Goal: Navigation & Orientation: Find specific page/section

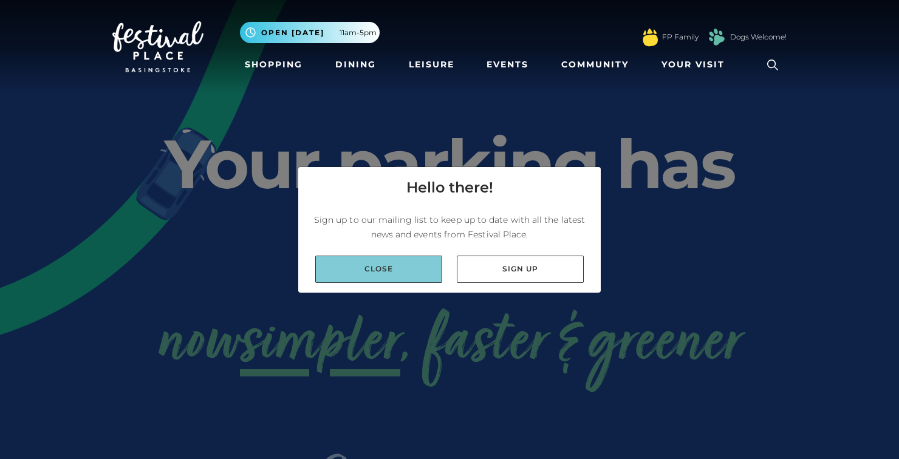
click at [364, 283] on link "Close" at bounding box center [378, 269] width 127 height 27
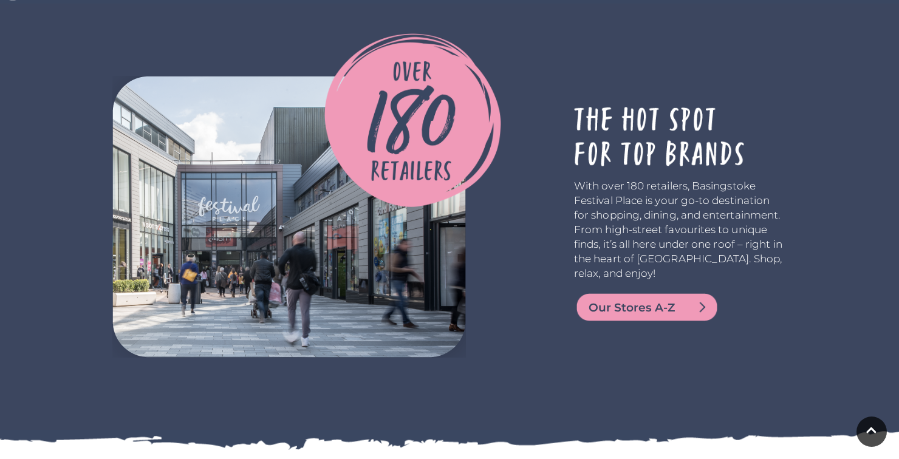
scroll to position [2166, 0]
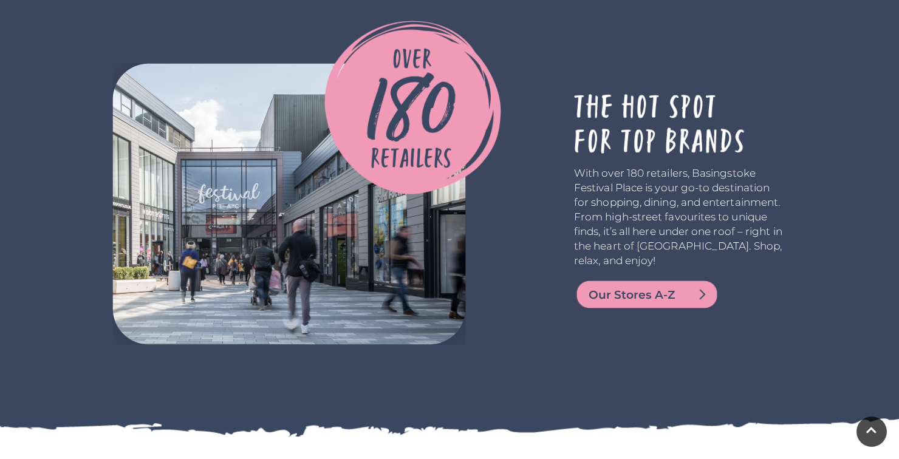
click at [605, 287] on span "Our Stores A-Z" at bounding box center [661, 295] width 146 height 17
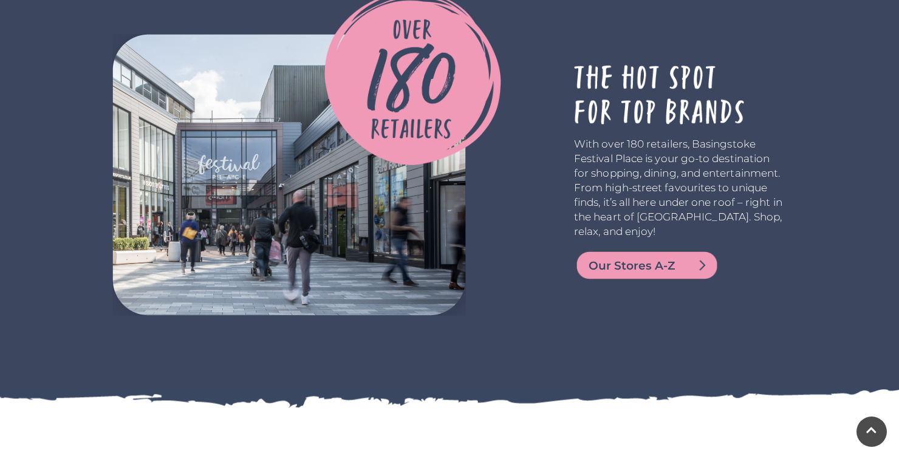
scroll to position [2224, 0]
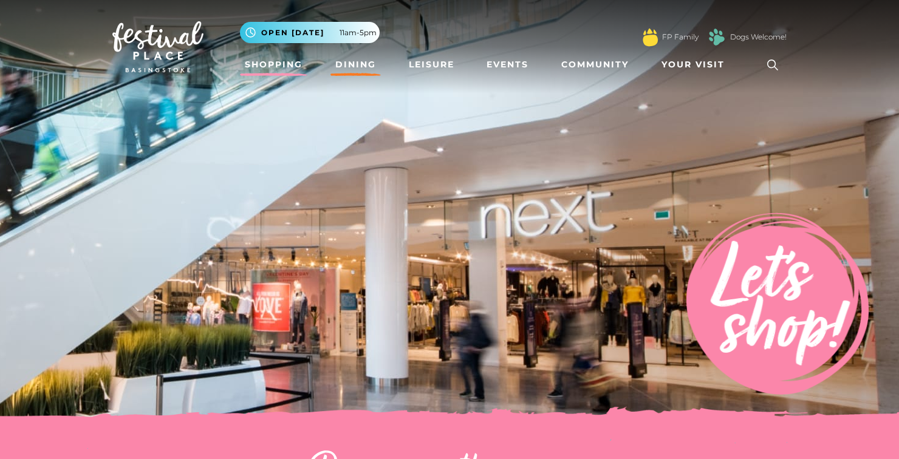
click at [352, 74] on link "Dining" at bounding box center [355, 64] width 50 height 22
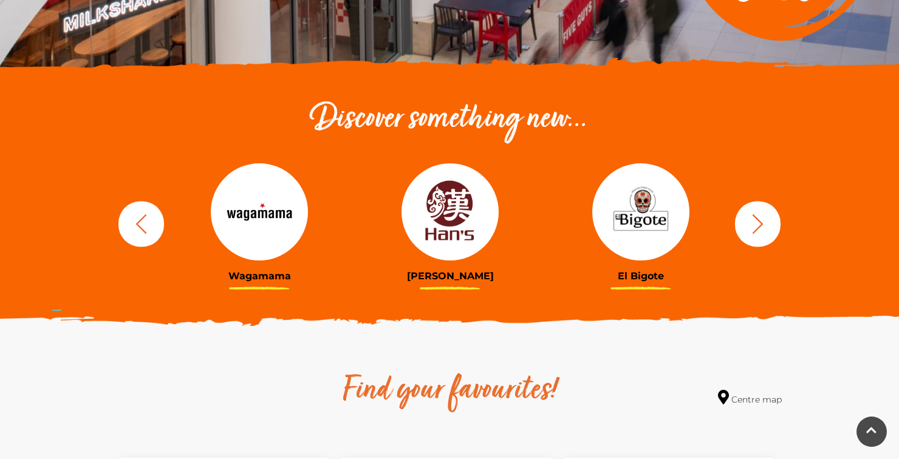
scroll to position [338, 0]
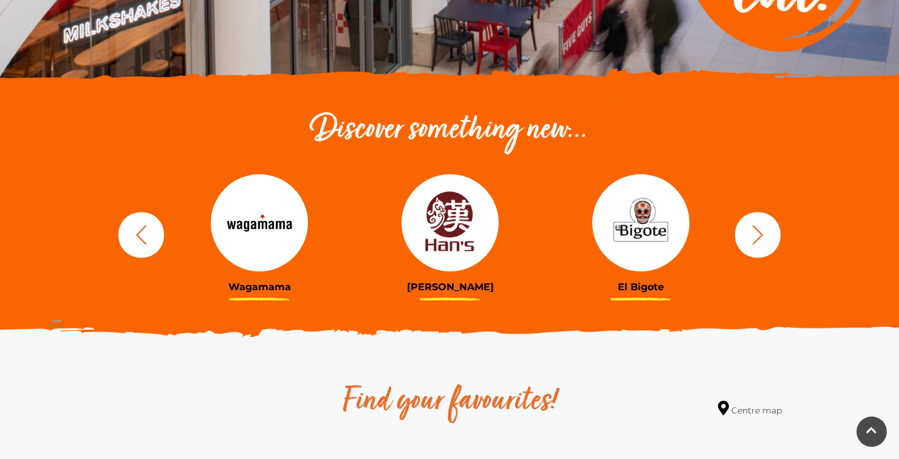
click at [759, 240] on icon "button" at bounding box center [757, 234] width 22 height 22
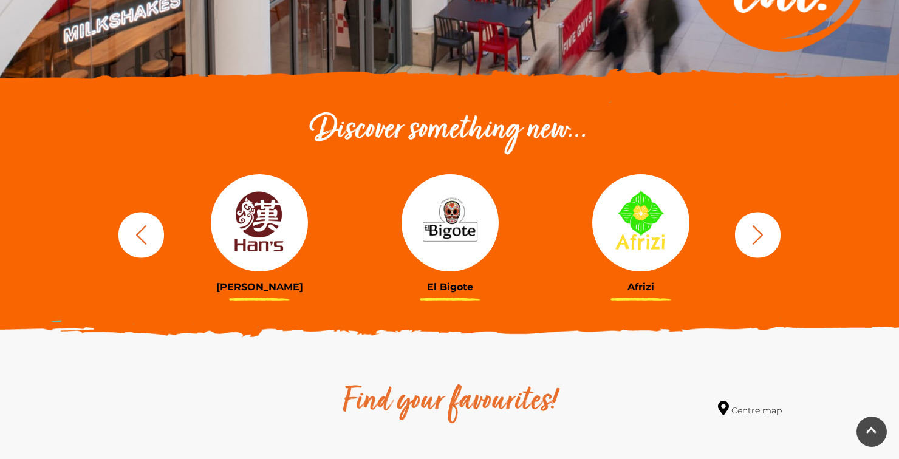
click at [758, 237] on icon "button" at bounding box center [757, 234] width 11 height 19
click at [759, 240] on icon "button" at bounding box center [757, 234] width 22 height 22
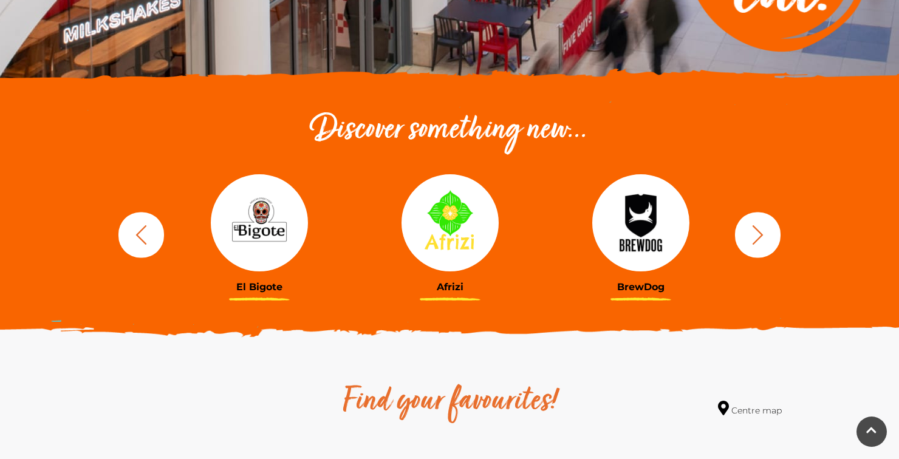
click at [758, 240] on icon "button" at bounding box center [757, 234] width 22 height 22
click at [756, 239] on icon "button" at bounding box center [757, 234] width 11 height 19
click at [756, 238] on icon "button" at bounding box center [757, 234] width 22 height 22
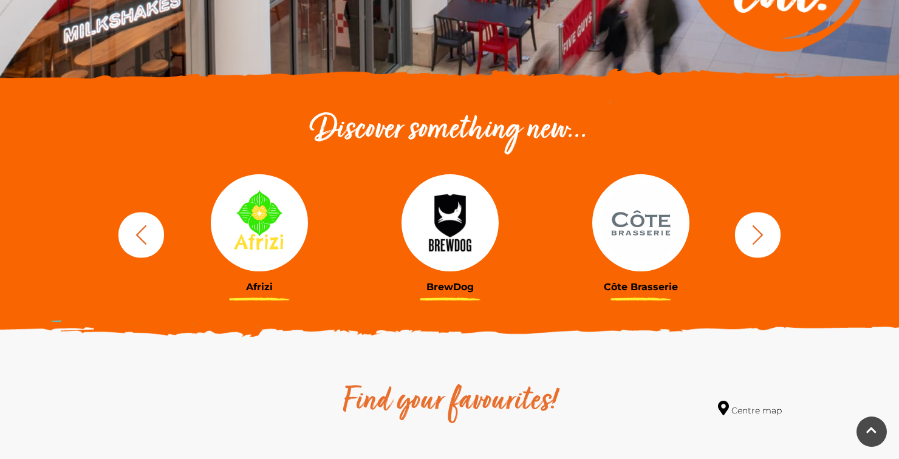
click at [756, 239] on icon "button" at bounding box center [757, 234] width 22 height 22
click at [756, 238] on icon "button" at bounding box center [757, 234] width 22 height 22
click at [757, 238] on icon "button" at bounding box center [757, 234] width 11 height 19
click at [758, 237] on icon "button" at bounding box center [757, 234] width 22 height 22
click at [758, 238] on icon "button" at bounding box center [757, 234] width 11 height 19
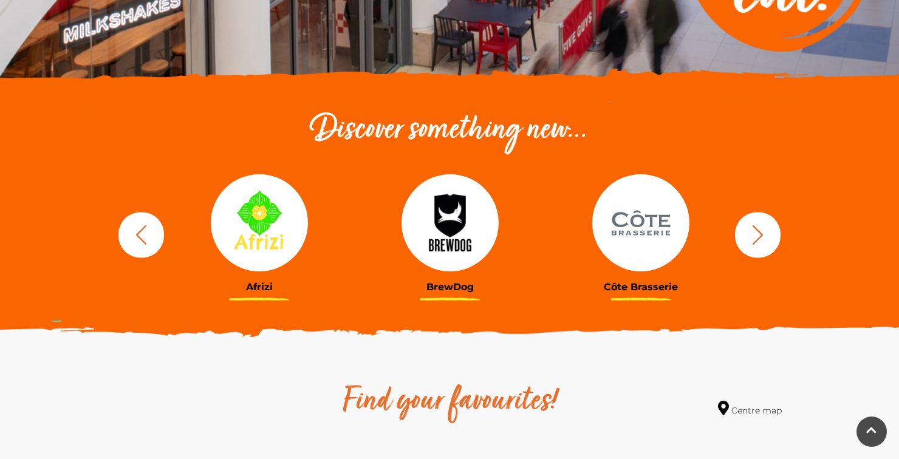
click at [759, 238] on icon "button" at bounding box center [757, 234] width 11 height 19
click at [758, 237] on icon "button" at bounding box center [757, 234] width 11 height 19
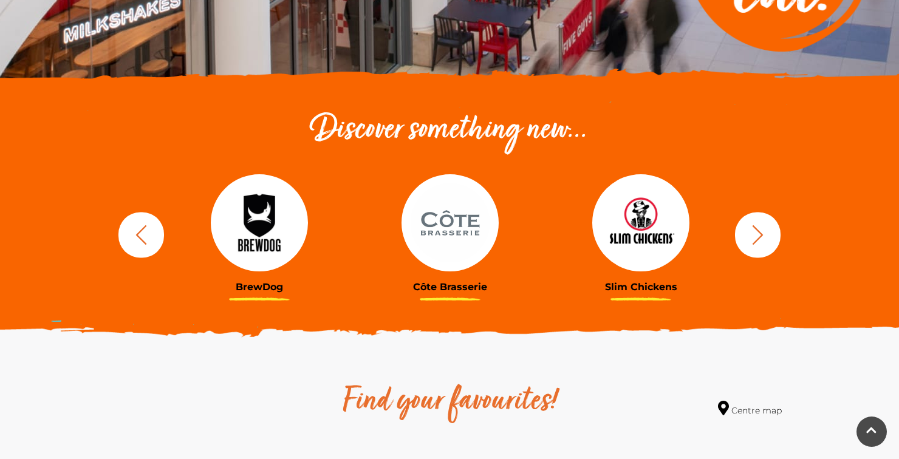
click at [760, 237] on icon "button" at bounding box center [757, 234] width 11 height 19
click at [760, 237] on icon "button" at bounding box center [757, 234] width 22 height 22
click at [764, 235] on icon "button" at bounding box center [757, 234] width 22 height 22
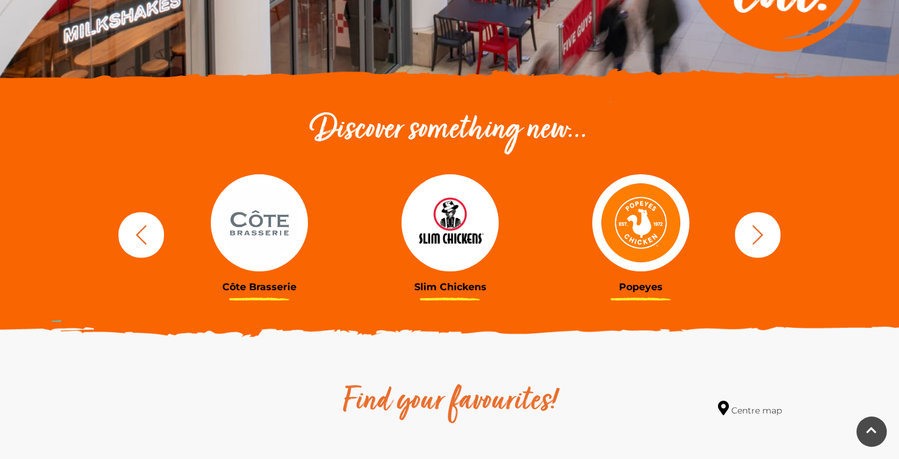
click at [764, 236] on icon "button" at bounding box center [757, 234] width 22 height 22
click at [764, 237] on icon "button" at bounding box center [757, 234] width 22 height 22
click at [764, 236] on icon "button" at bounding box center [757, 234] width 22 height 22
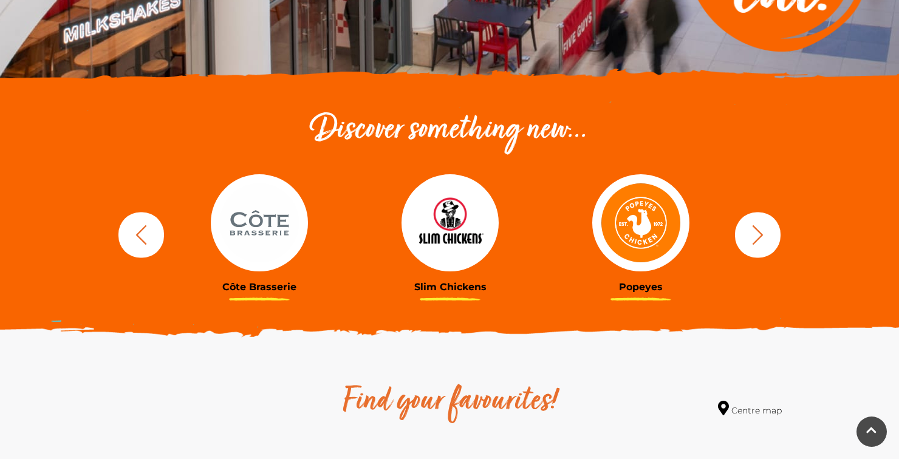
click at [764, 236] on icon "button" at bounding box center [757, 234] width 22 height 22
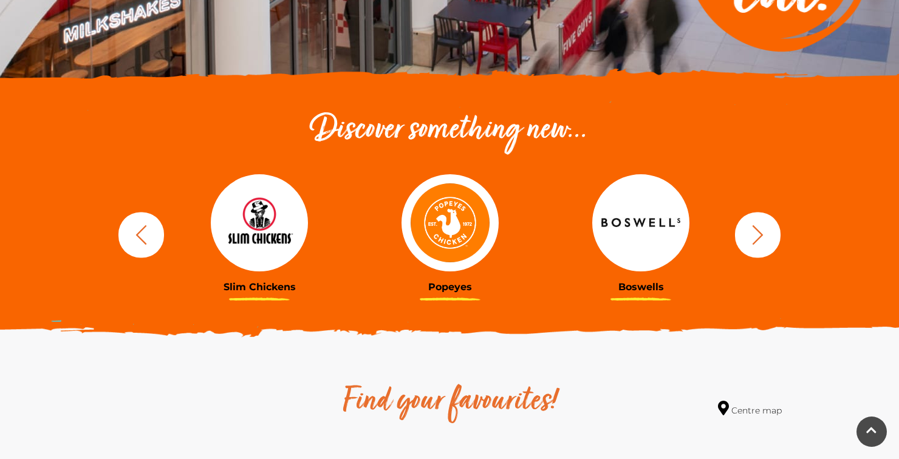
click at [764, 236] on icon "button" at bounding box center [757, 234] width 22 height 22
click at [764, 237] on icon "button" at bounding box center [757, 234] width 22 height 22
click at [764, 236] on icon "button" at bounding box center [757, 234] width 22 height 22
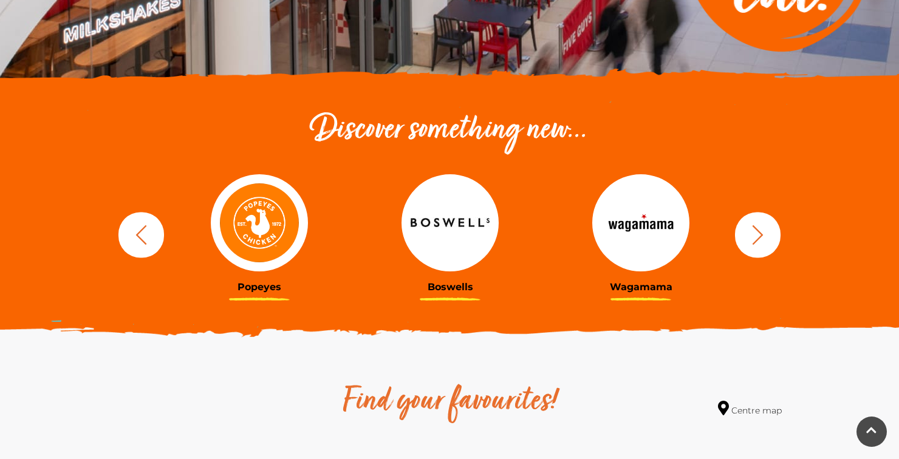
click at [763, 237] on icon "button" at bounding box center [757, 234] width 22 height 22
click at [763, 238] on icon "button" at bounding box center [757, 234] width 22 height 22
click at [763, 239] on icon "button" at bounding box center [757, 234] width 22 height 22
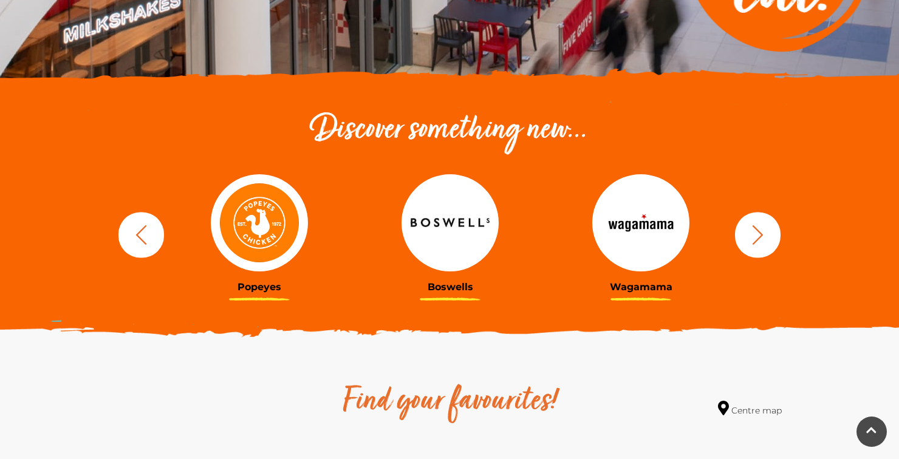
click at [763, 239] on icon "button" at bounding box center [757, 234] width 22 height 22
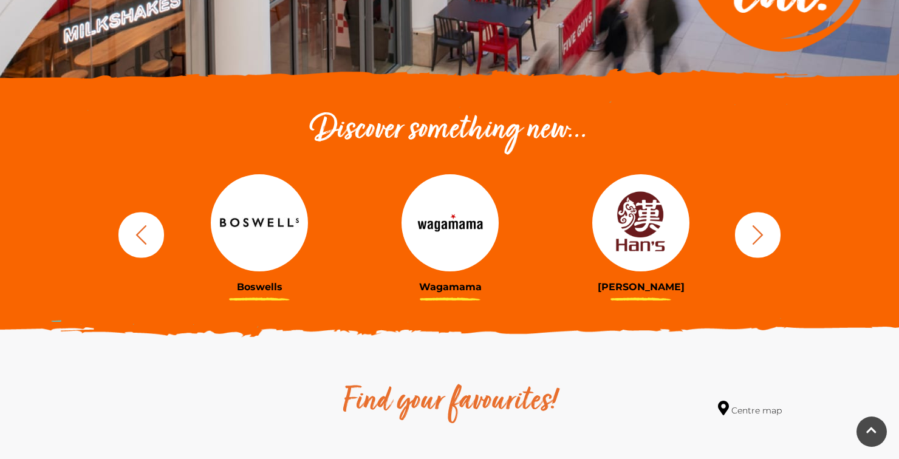
click at [763, 239] on icon "button" at bounding box center [757, 234] width 22 height 22
click at [763, 238] on icon "button" at bounding box center [757, 234] width 22 height 22
click at [763, 239] on icon "button" at bounding box center [757, 234] width 22 height 22
click at [762, 239] on icon "button" at bounding box center [757, 234] width 22 height 22
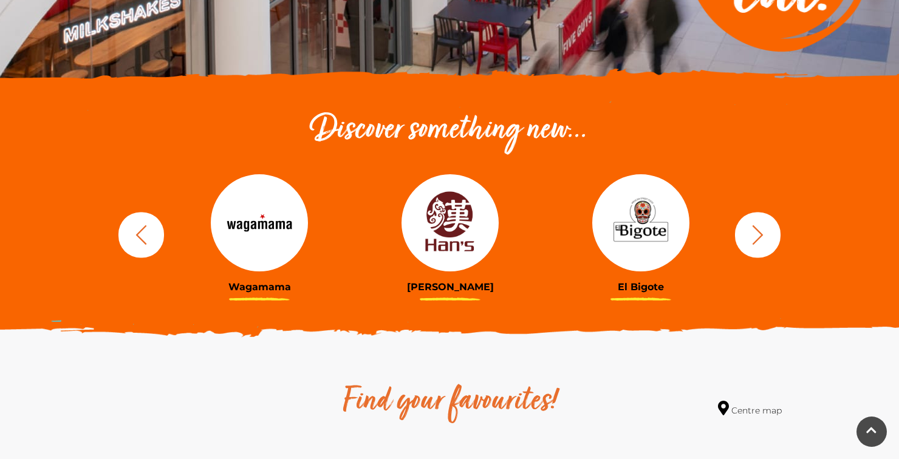
click at [762, 239] on icon "button" at bounding box center [757, 234] width 22 height 22
click at [763, 239] on icon "button" at bounding box center [757, 234] width 22 height 22
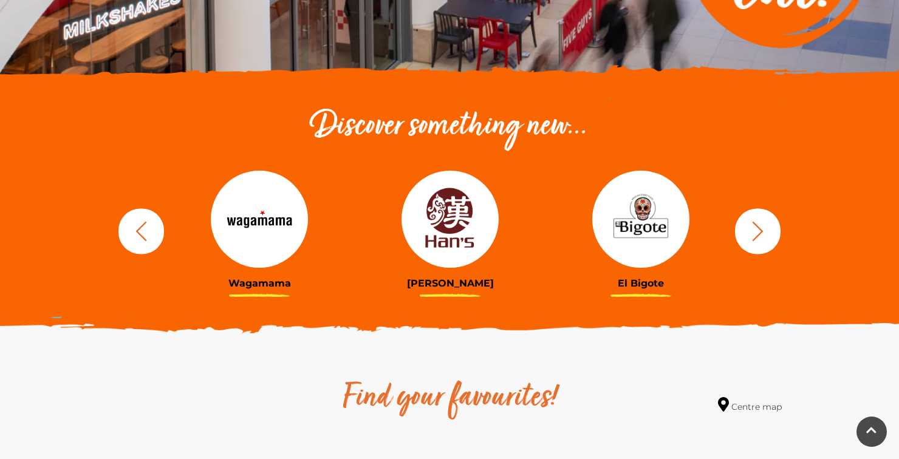
scroll to position [0, 0]
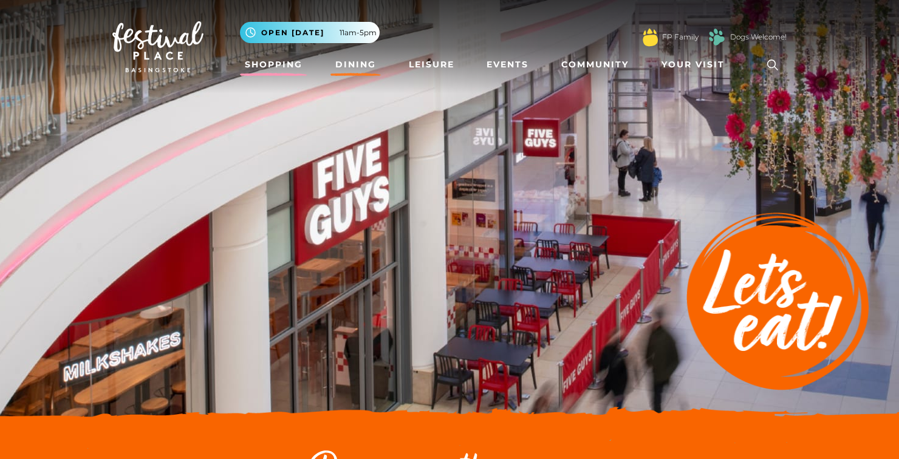
click at [263, 73] on link "Shopping" at bounding box center [273, 64] width 67 height 22
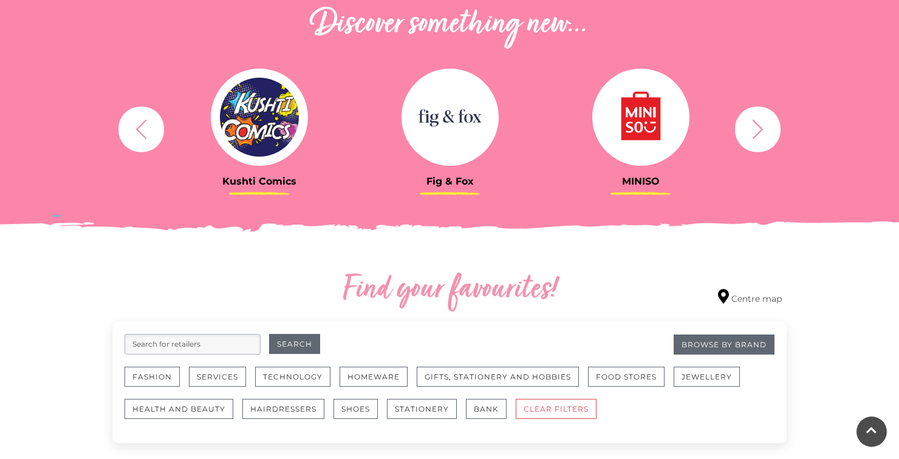
scroll to position [448, 0]
